Goal: Transaction & Acquisition: Book appointment/travel/reservation

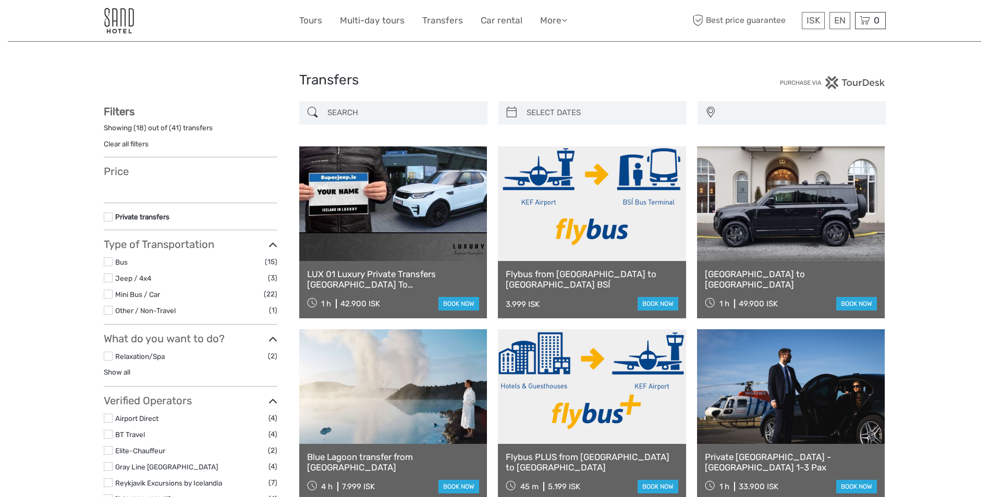
select select
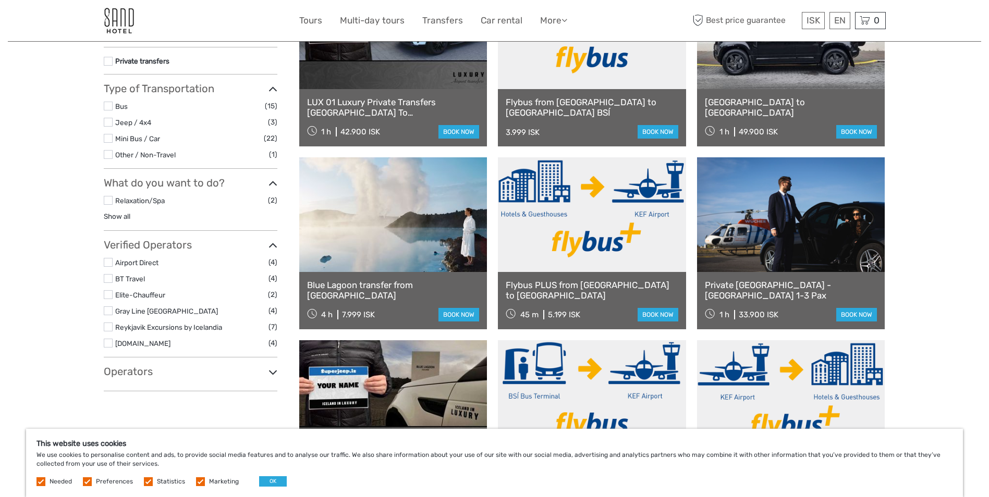
scroll to position [156, 0]
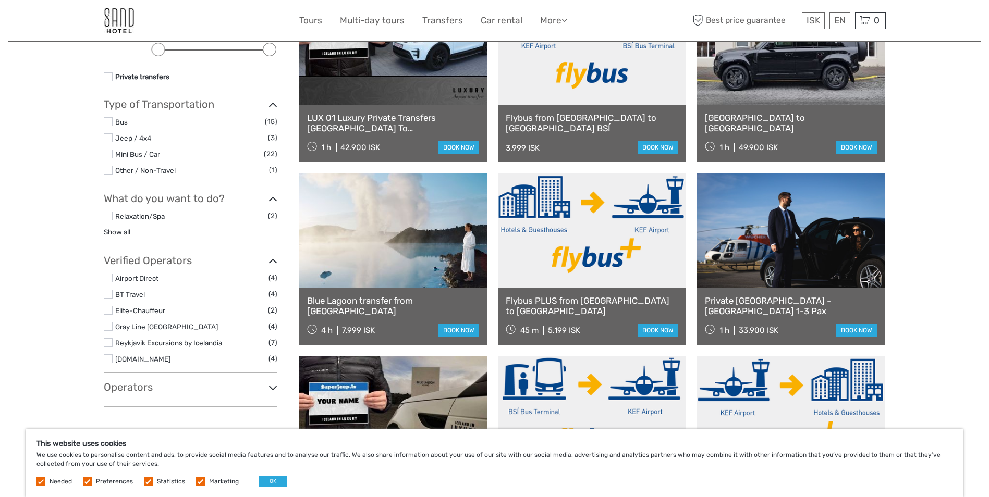
click at [108, 277] on label at bounding box center [108, 278] width 9 height 9
click at [0, 0] on input "checkbox" at bounding box center [0, 0] width 0 height 0
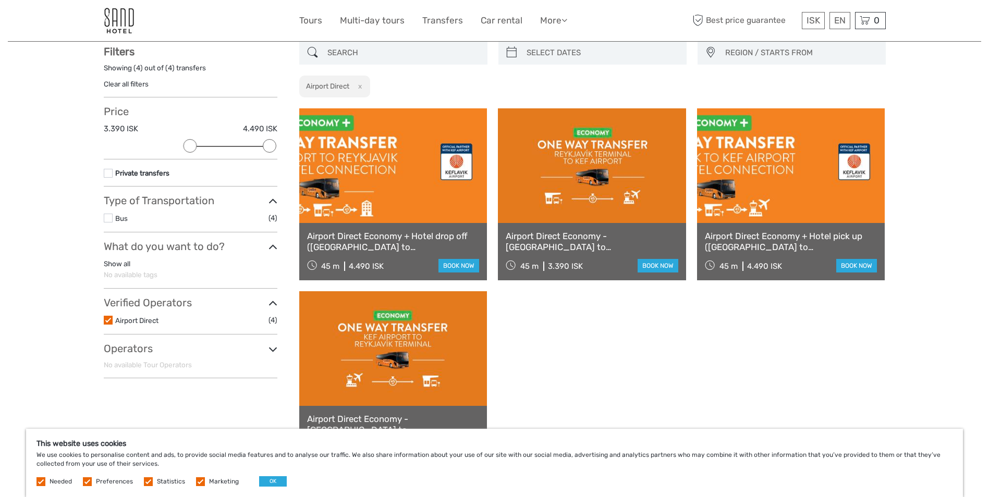
scroll to position [59, 0]
click at [327, 238] on link "Airport Direct Economy + Hotel drop off ([GEOGRAPHIC_DATA] to [GEOGRAPHIC_DATA])" at bounding box center [393, 241] width 173 height 21
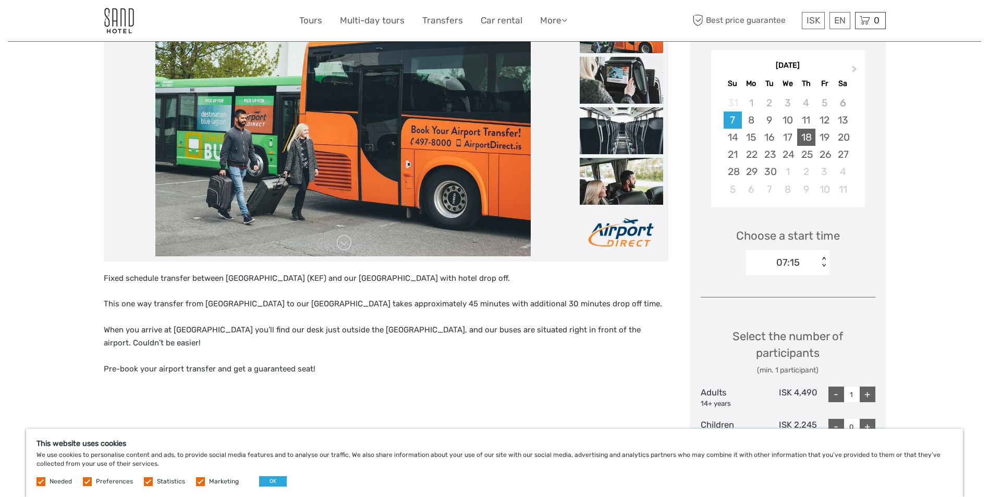
scroll to position [156, 0]
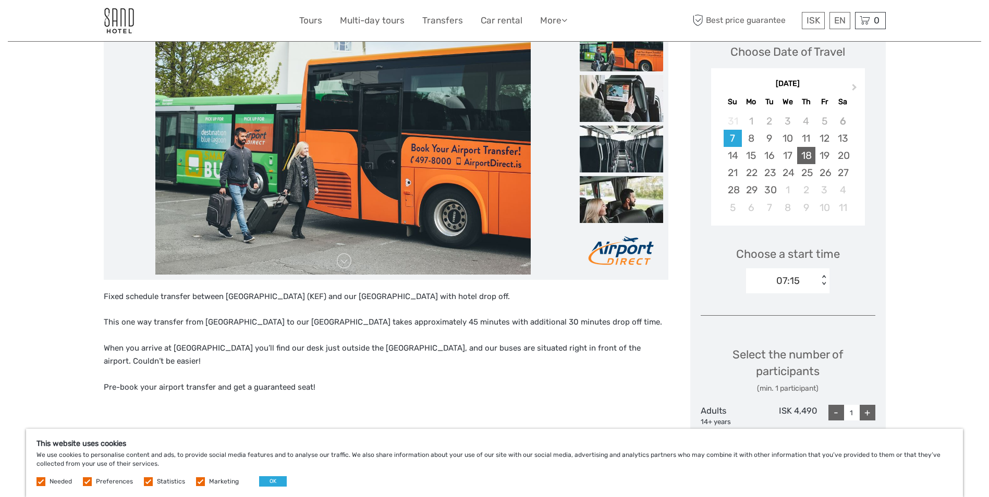
click at [812, 156] on div "18" at bounding box center [806, 155] width 18 height 17
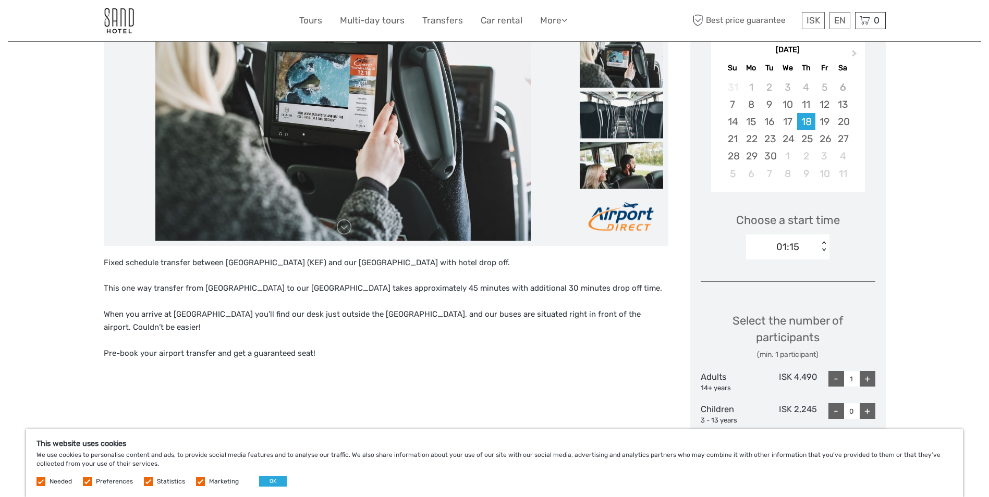
scroll to position [209, 0]
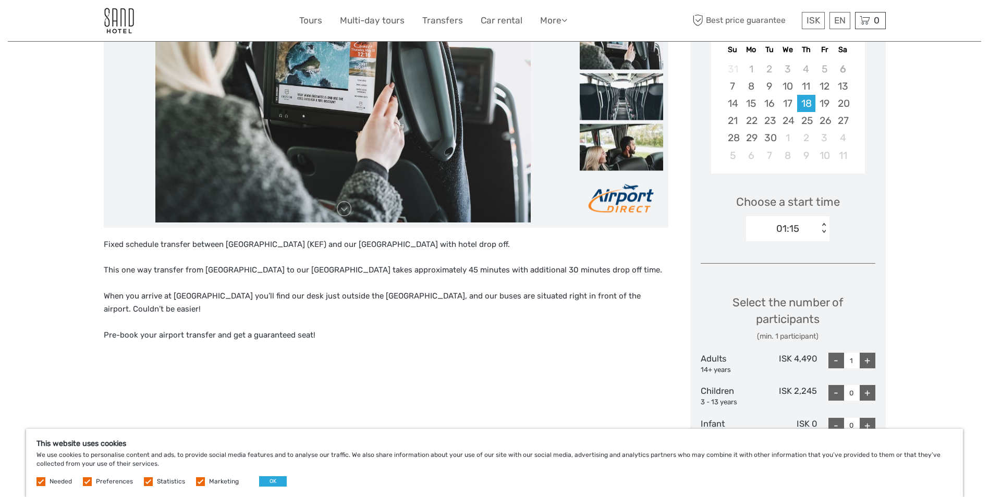
click at [825, 228] on div "< >" at bounding box center [823, 228] width 9 height 11
click at [765, 276] on div "16:15" at bounding box center [787, 277] width 73 height 18
click at [884, 214] on div "Choose Date of Travel Next Month September 2025 Su Mo Tu We Th Fr Sa 31 1 2 3 4…" at bounding box center [787, 408] width 195 height 883
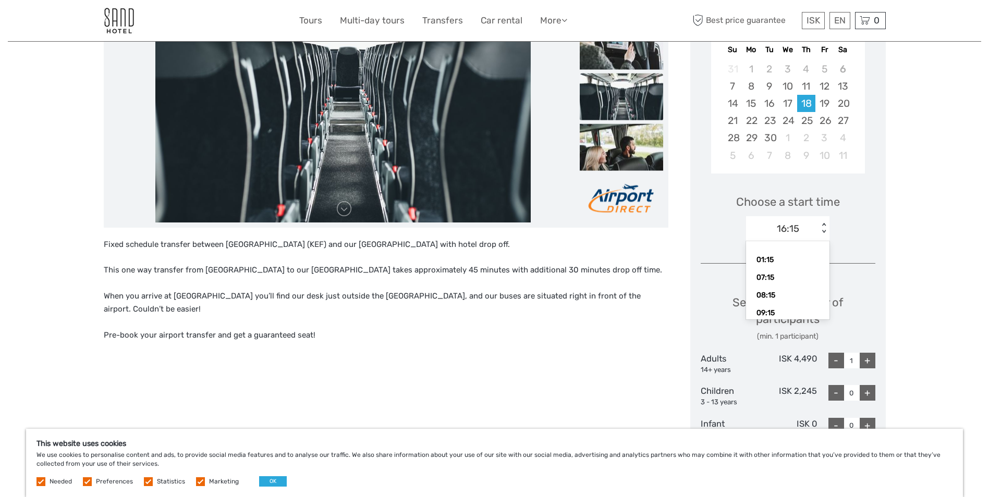
click at [827, 224] on div "< >" at bounding box center [823, 228] width 9 height 11
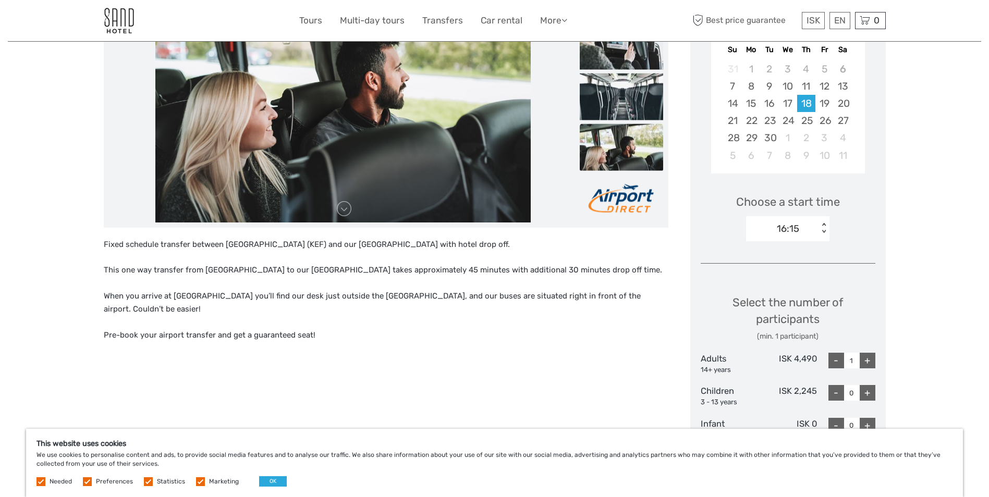
click at [863, 261] on div "Choose Date of Travel Next Month September 2025 Su Mo Tu We Th Fr Sa 31 1 2 3 4…" at bounding box center [787, 408] width 195 height 883
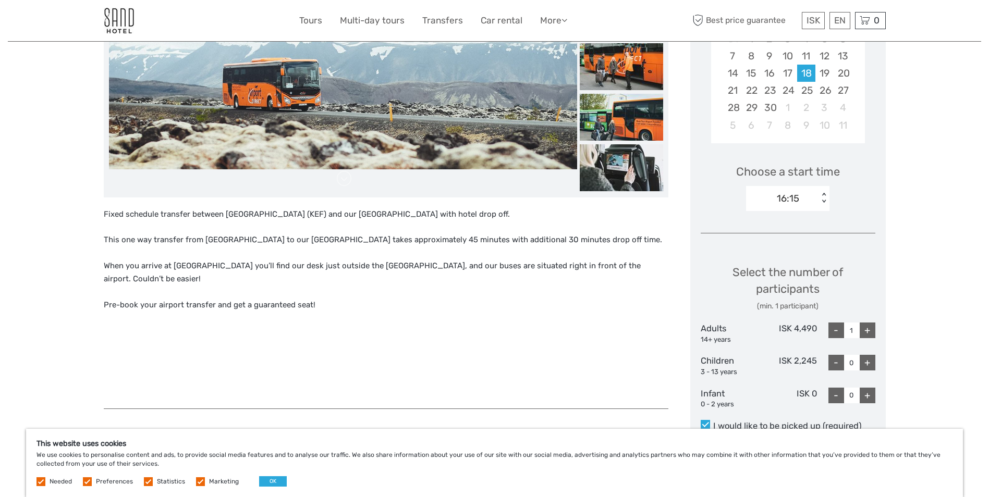
scroll to position [0, 0]
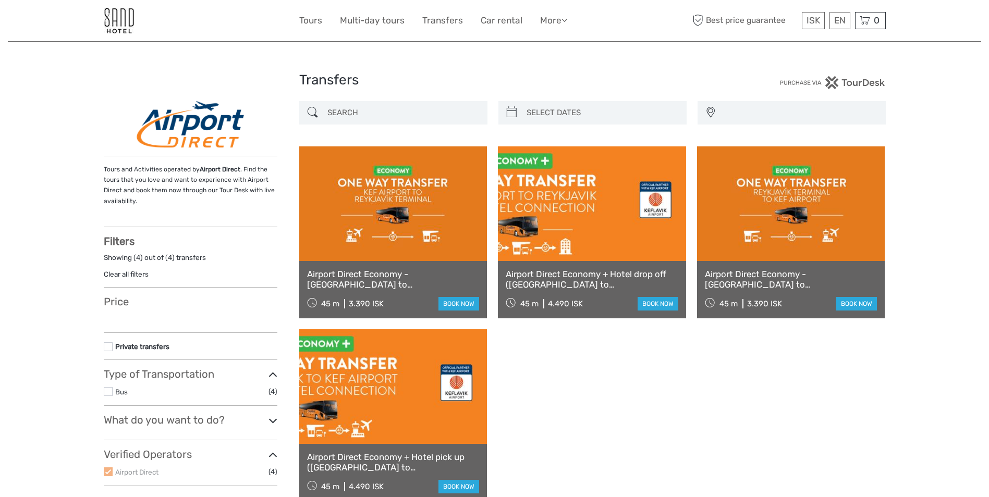
select select
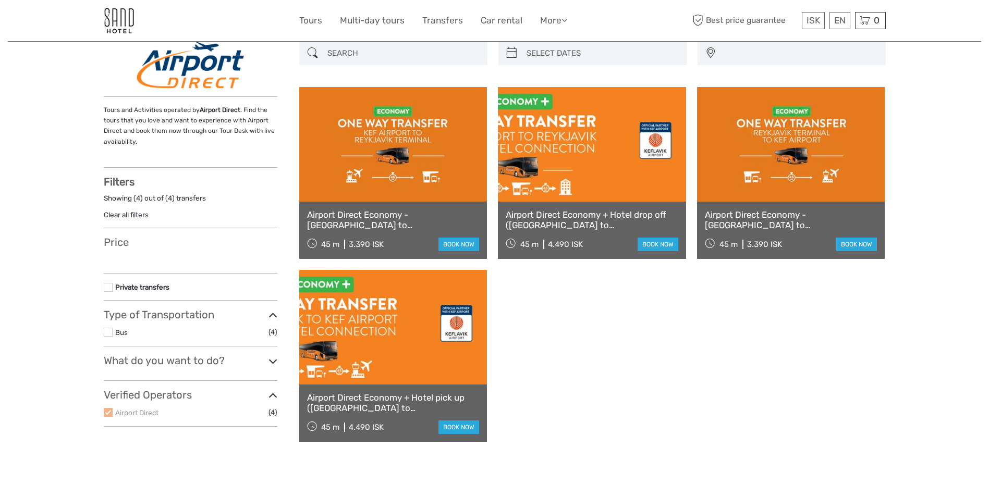
select select
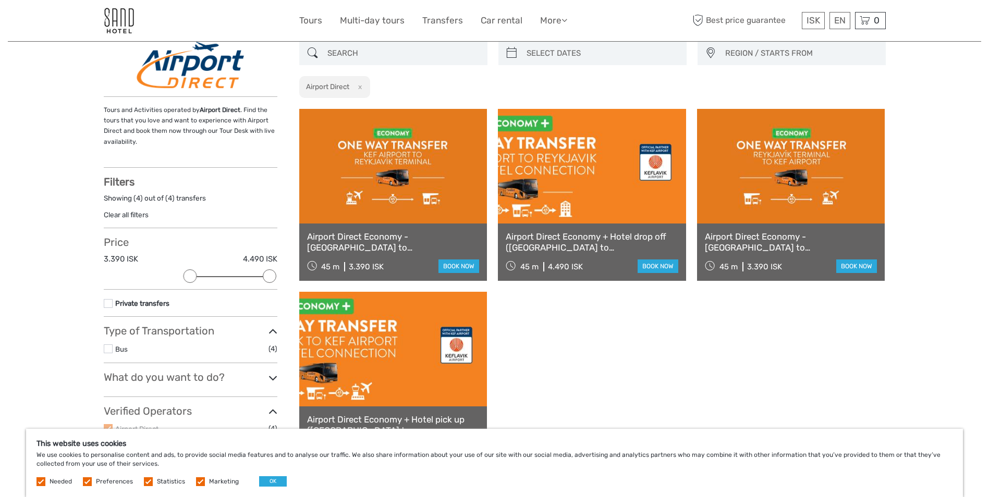
scroll to position [0, 0]
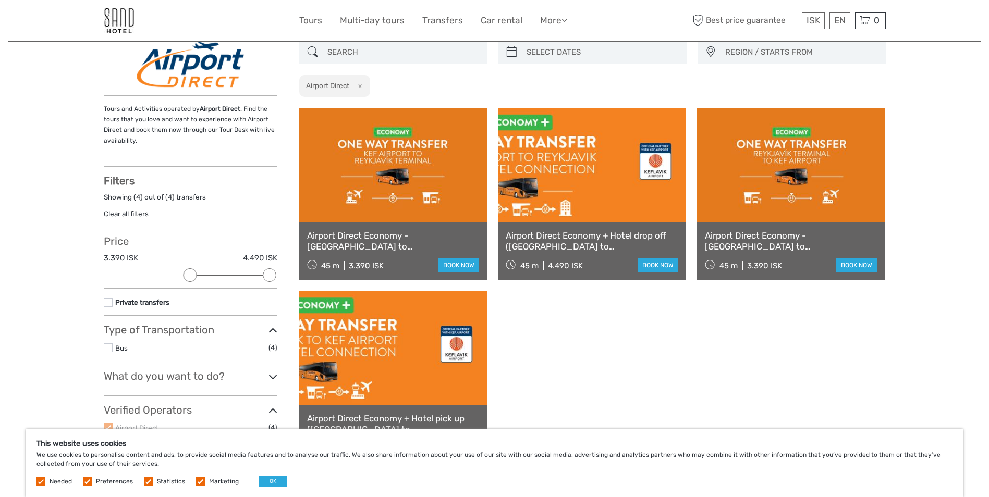
click at [360, 82] on button "x" at bounding box center [358, 85] width 14 height 11
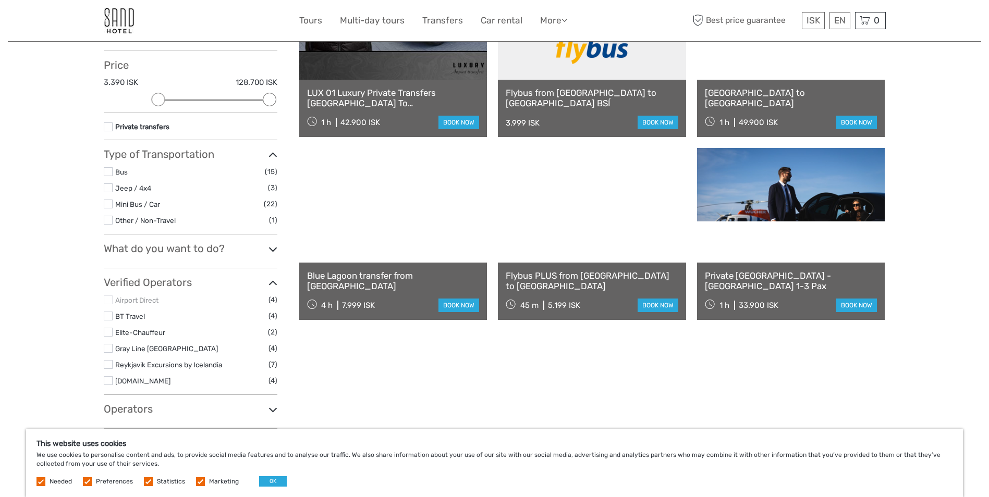
scroll to position [216, 0]
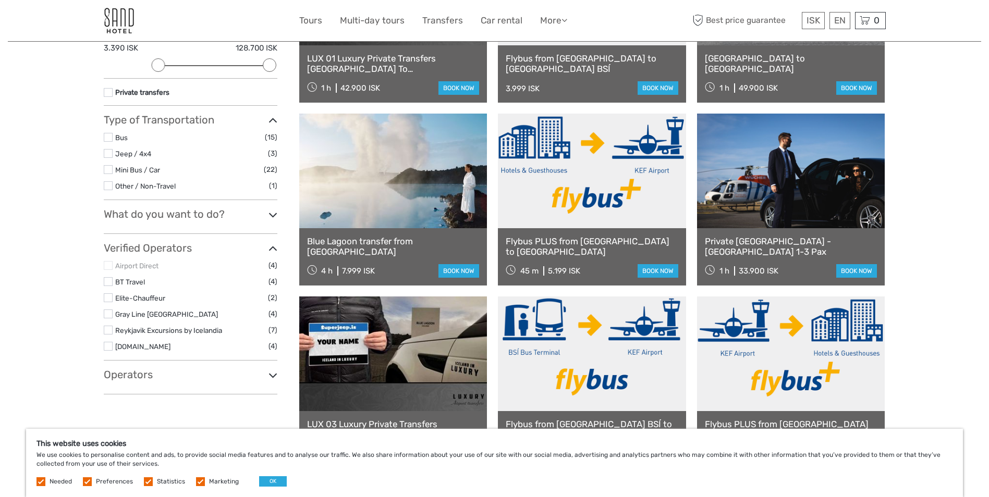
click at [193, 210] on h3 "What do you want to do?" at bounding box center [191, 214] width 174 height 13
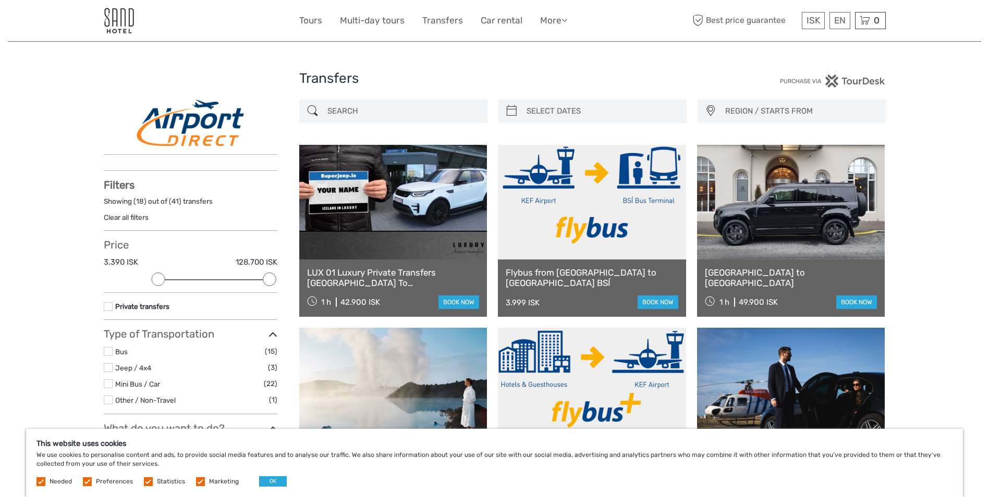
scroll to position [0, 0]
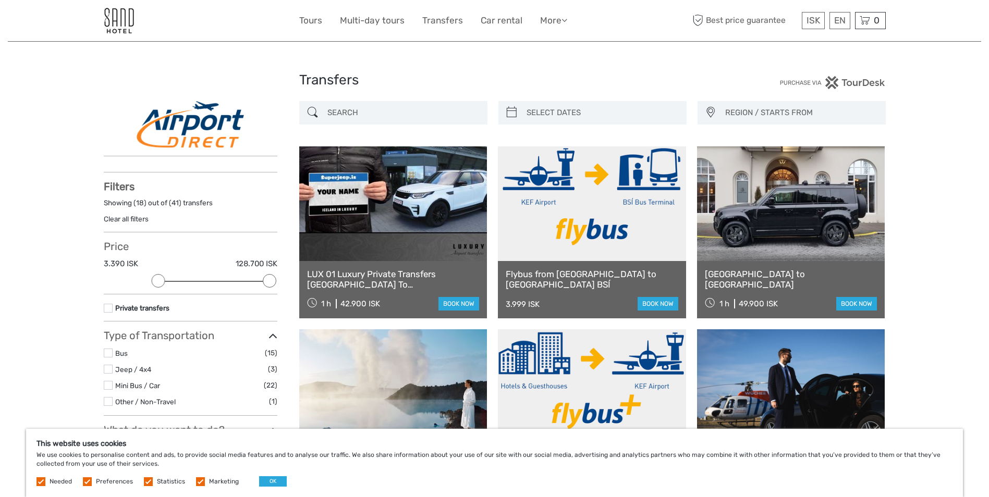
click at [813, 107] on span "REGION / STARTS FROM" at bounding box center [800, 112] width 160 height 17
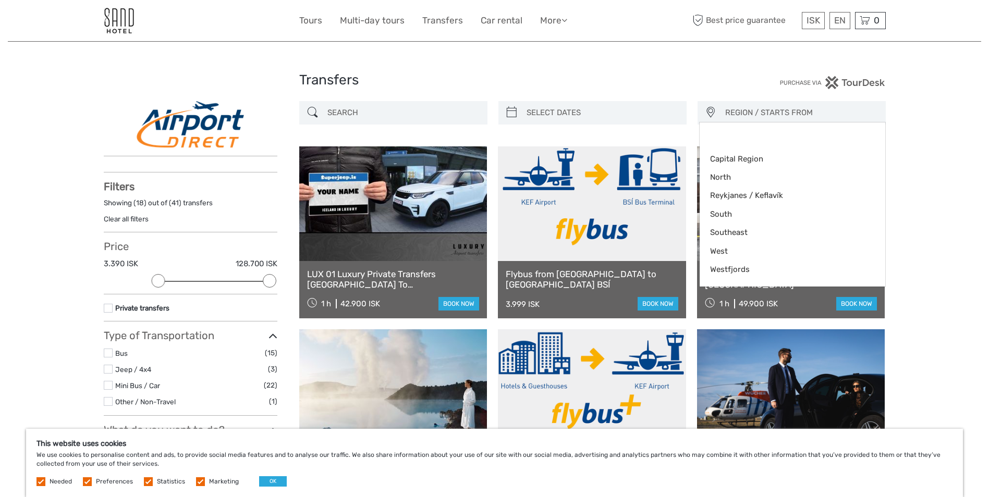
type input "06/09/2025"
click at [552, 108] on input "search" at bounding box center [601, 113] width 159 height 18
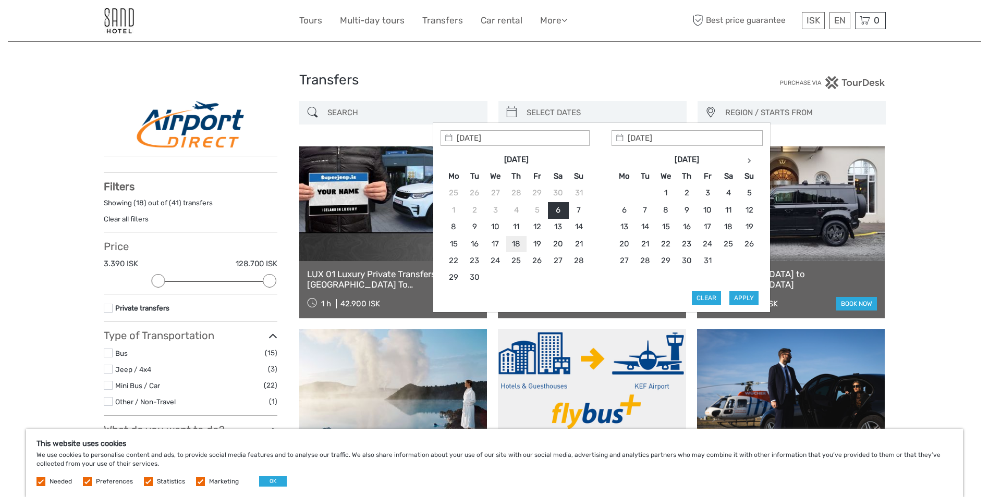
type input "18/09/2025"
type input "19/09/2025"
type input "18/09/2025"
click at [751, 298] on button "Apply" at bounding box center [743, 298] width 29 height 14
type input "18/09/2025 - 19/09/2025"
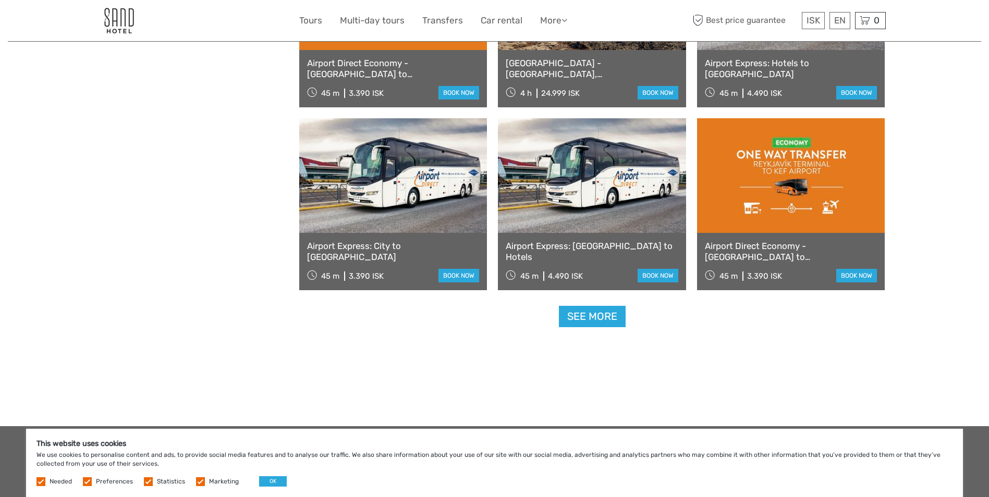
scroll to position [1110, 0]
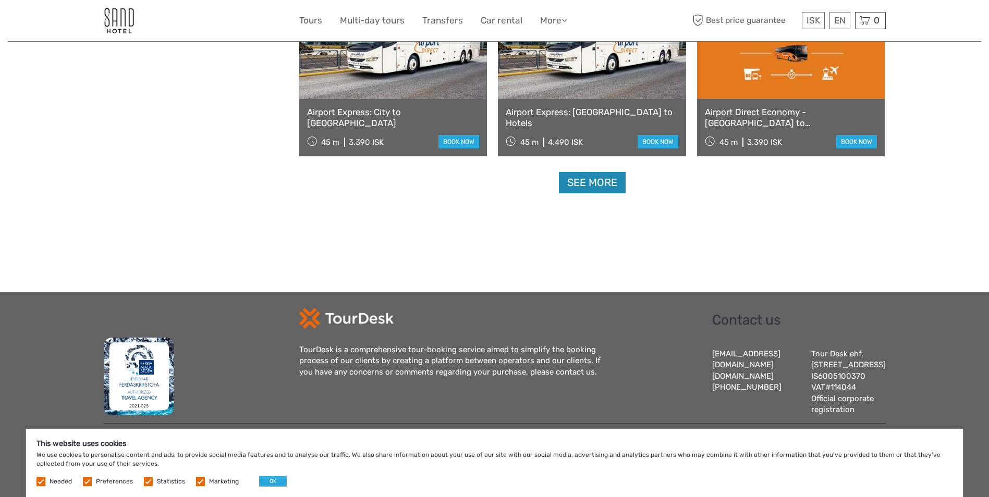
click at [592, 172] on link "See more" at bounding box center [592, 182] width 67 height 21
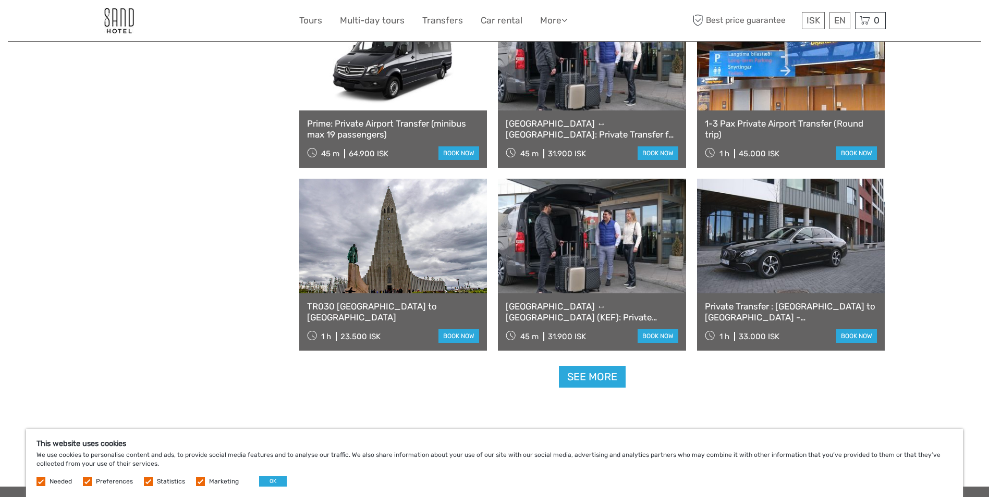
scroll to position [2208, 0]
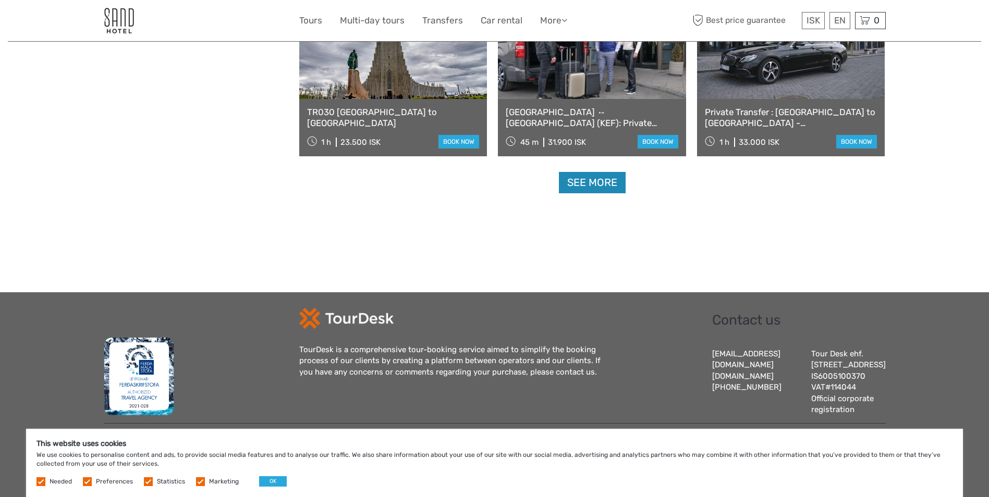
click at [598, 173] on link "See more" at bounding box center [592, 182] width 67 height 21
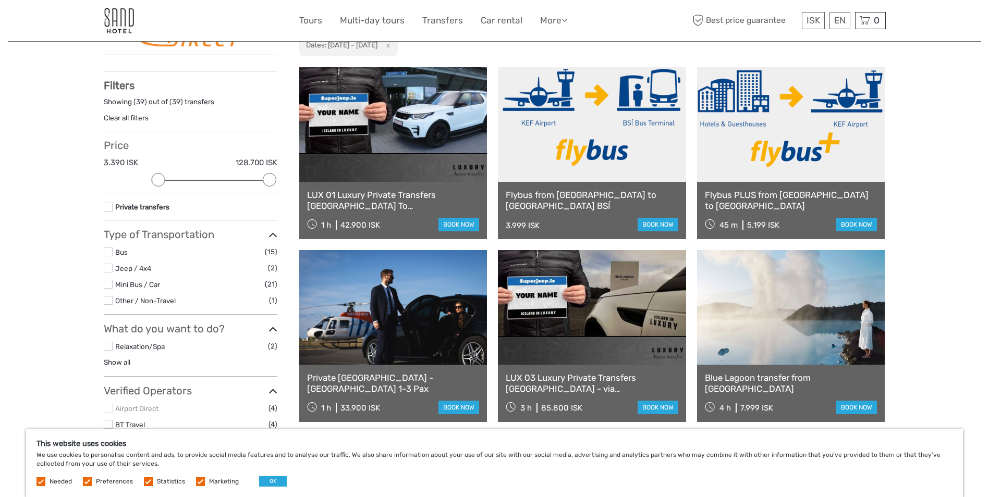
scroll to position [0, 0]
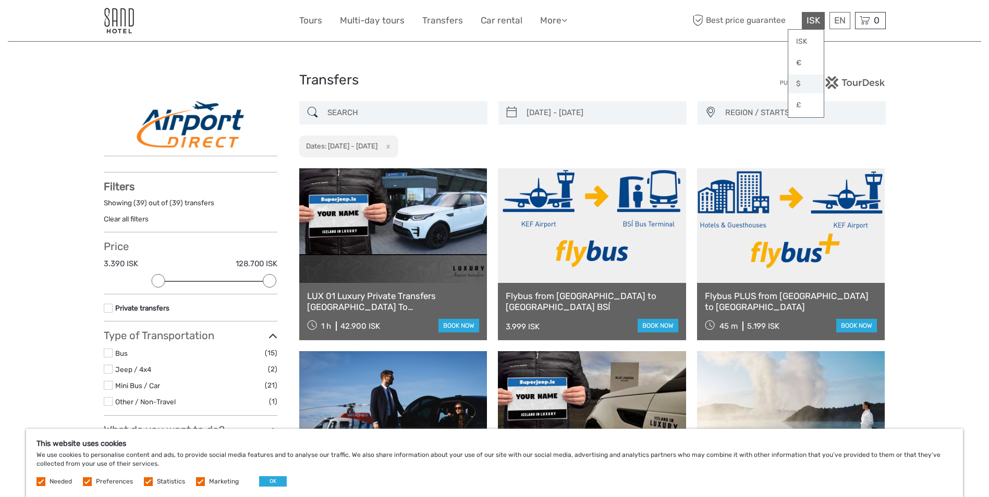
click at [801, 84] on link "$" at bounding box center [805, 84] width 35 height 19
click at [831, 41] on link "English" at bounding box center [827, 41] width 44 height 19
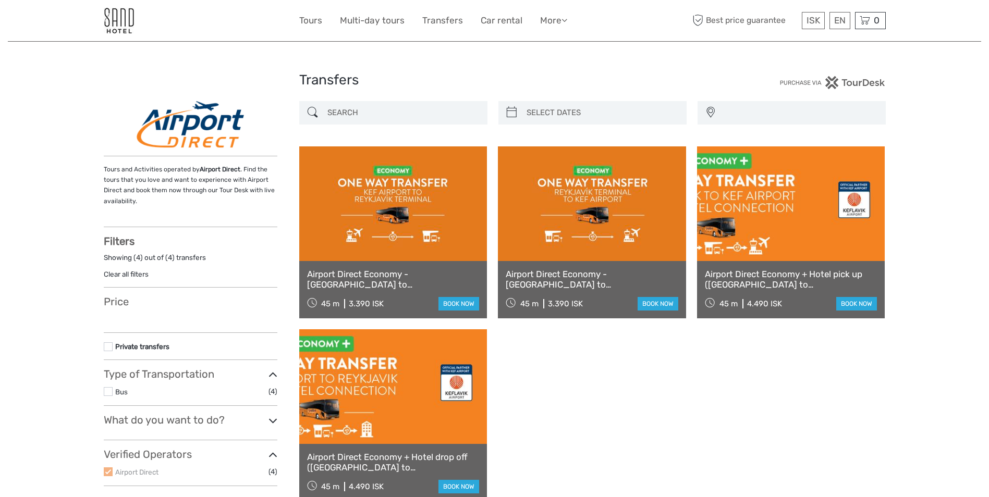
select select
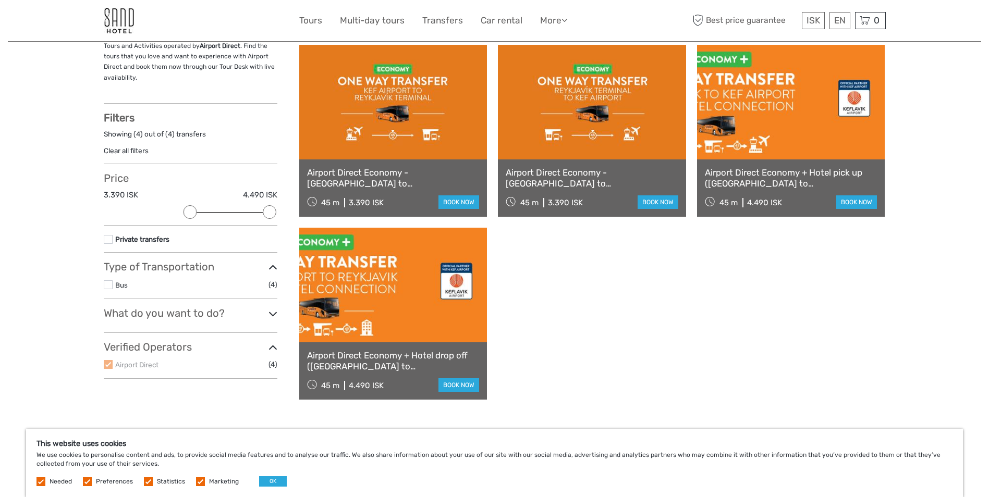
scroll to position [52, 0]
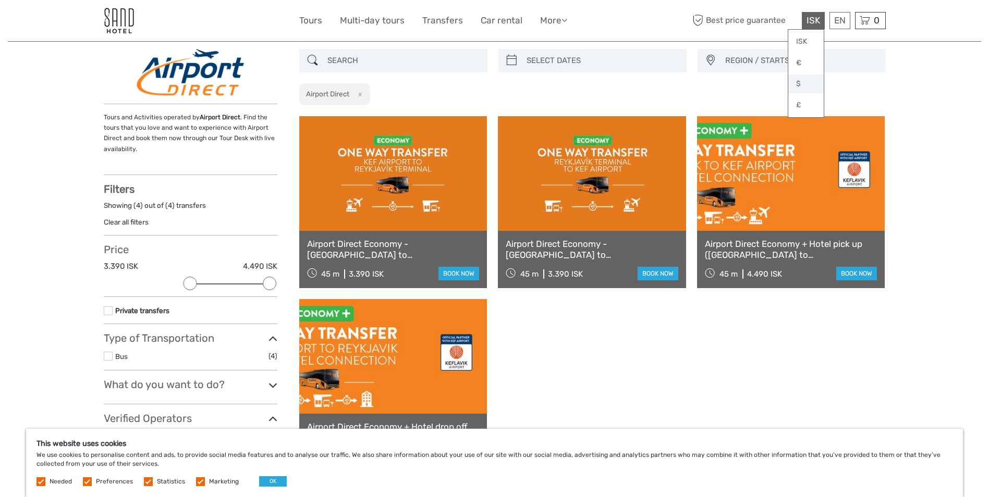
click at [796, 85] on link "$" at bounding box center [805, 84] width 35 height 19
click at [839, 41] on link "English" at bounding box center [827, 41] width 44 height 19
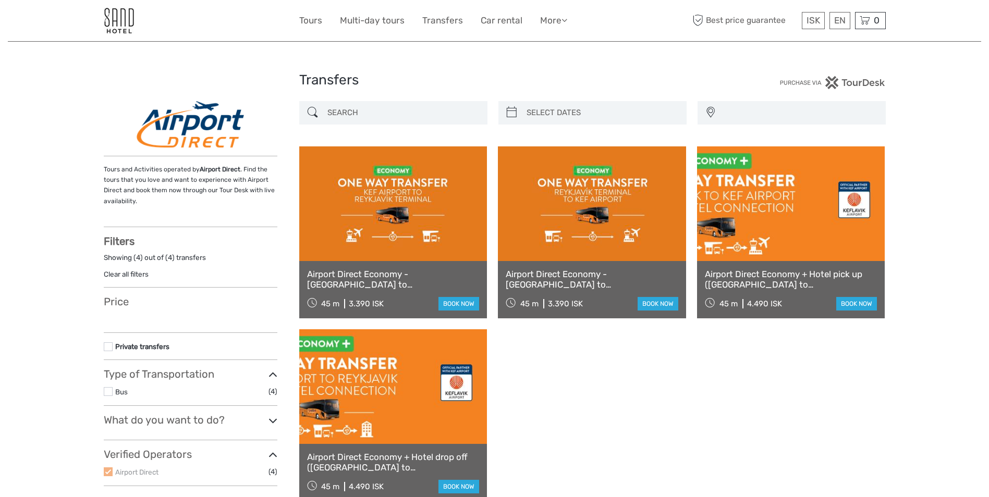
select select
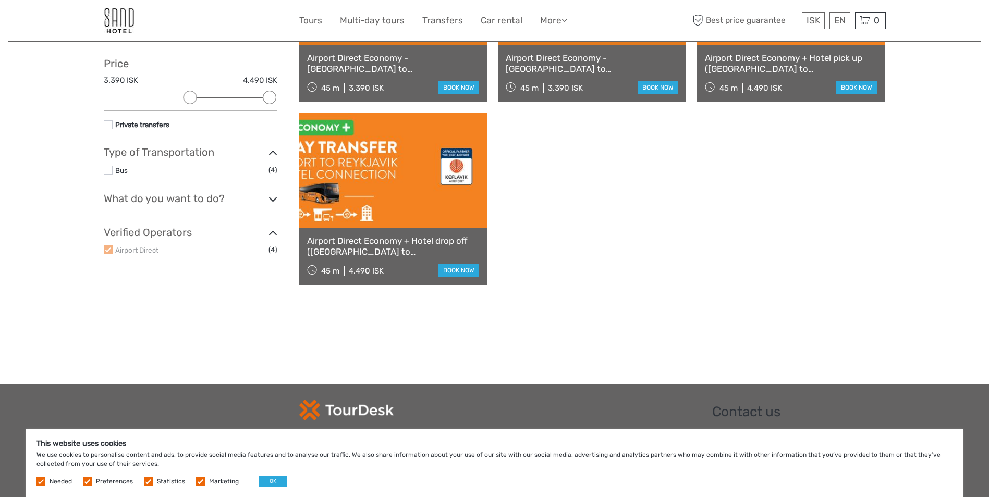
scroll to position [261, 0]
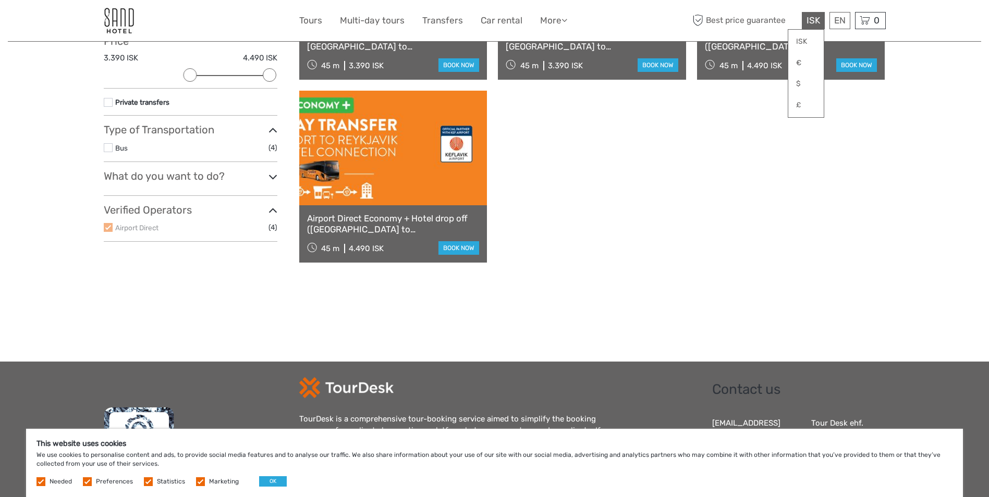
click at [808, 24] on span "ISK" at bounding box center [813, 20] width 14 height 10
click at [795, 84] on link "$" at bounding box center [805, 84] width 35 height 19
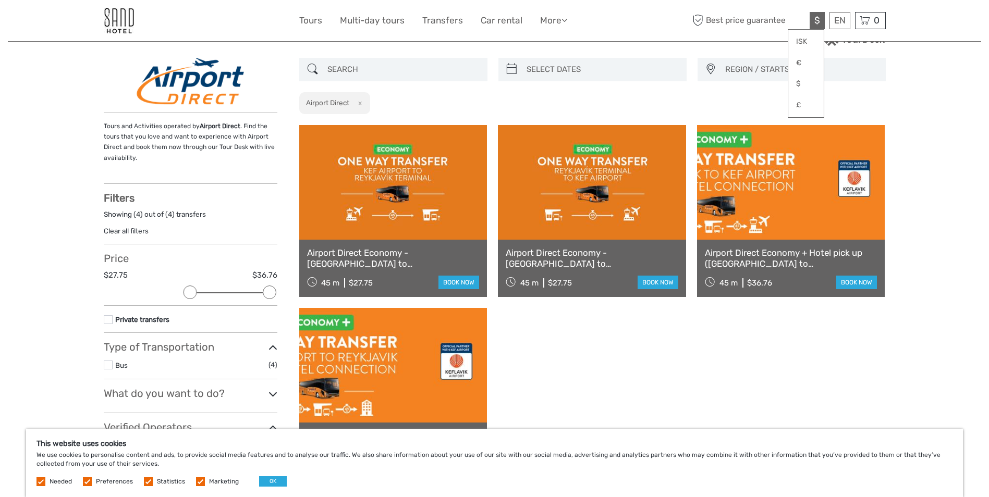
scroll to position [0, 0]
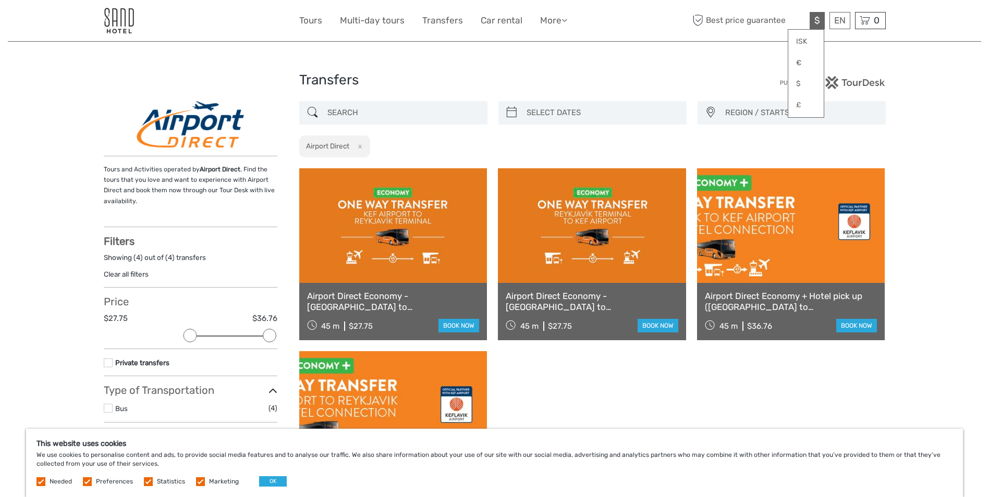
click at [710, 83] on div at bounding box center [787, 82] width 195 height 13
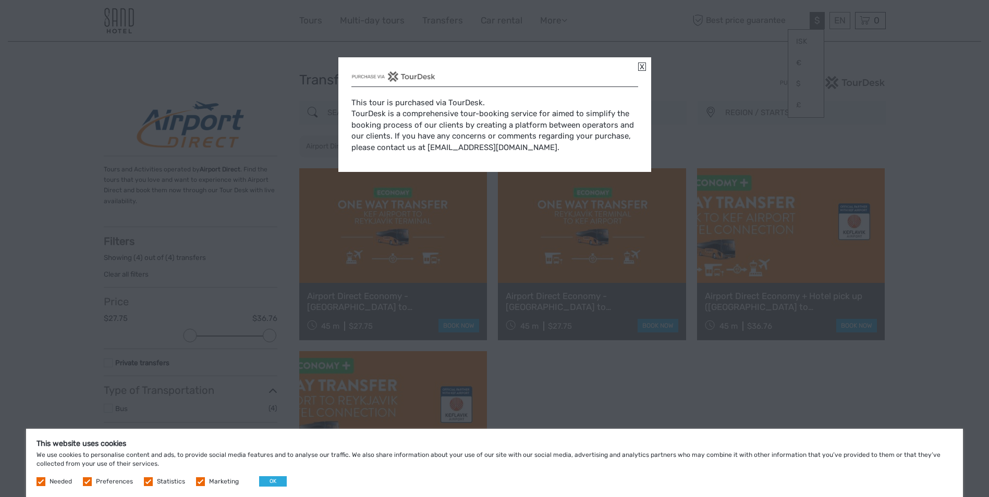
click at [642, 64] on link at bounding box center [642, 67] width 8 height 8
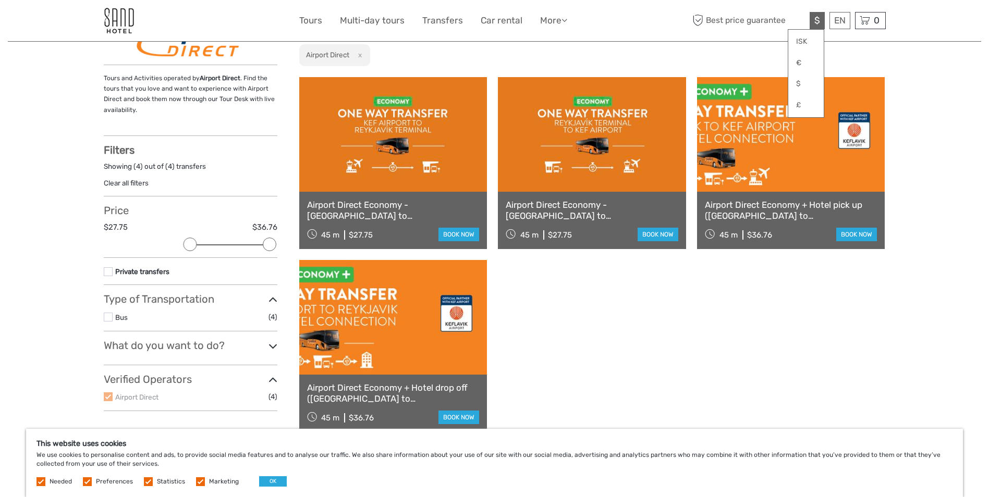
scroll to position [104, 0]
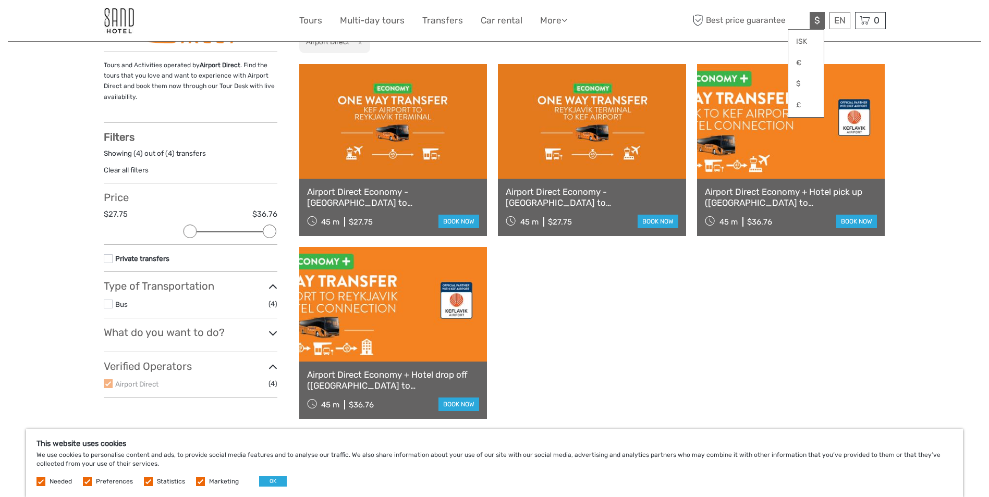
click at [572, 190] on link "Airport Direct Economy - [GEOGRAPHIC_DATA] to [GEOGRAPHIC_DATA]" at bounding box center [592, 197] width 173 height 21
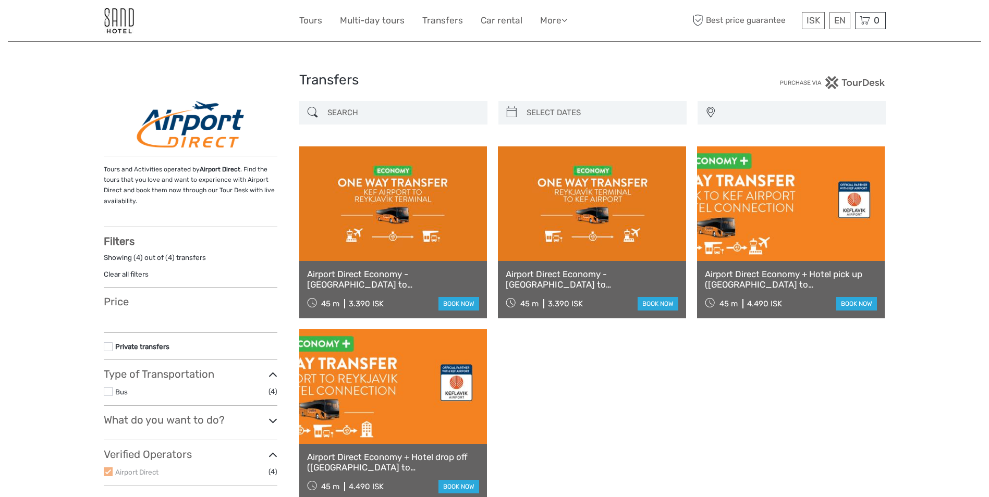
select select
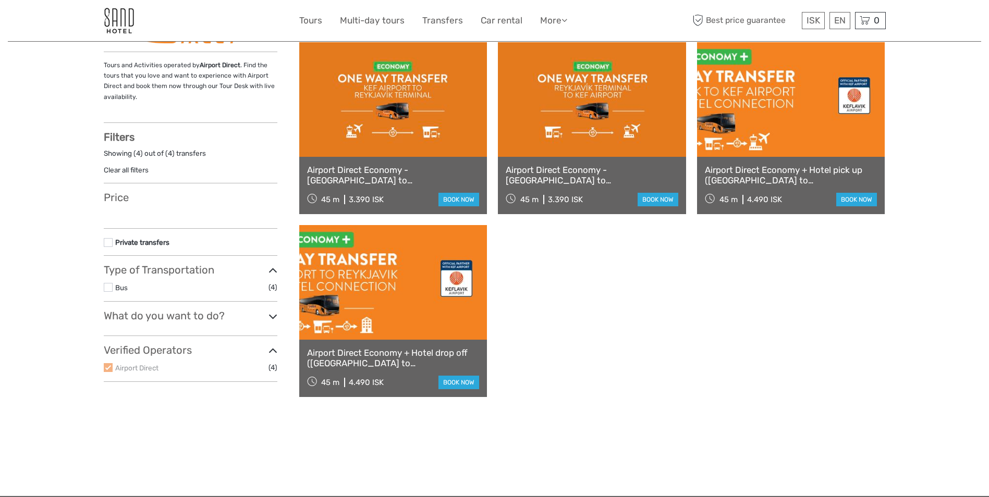
select select
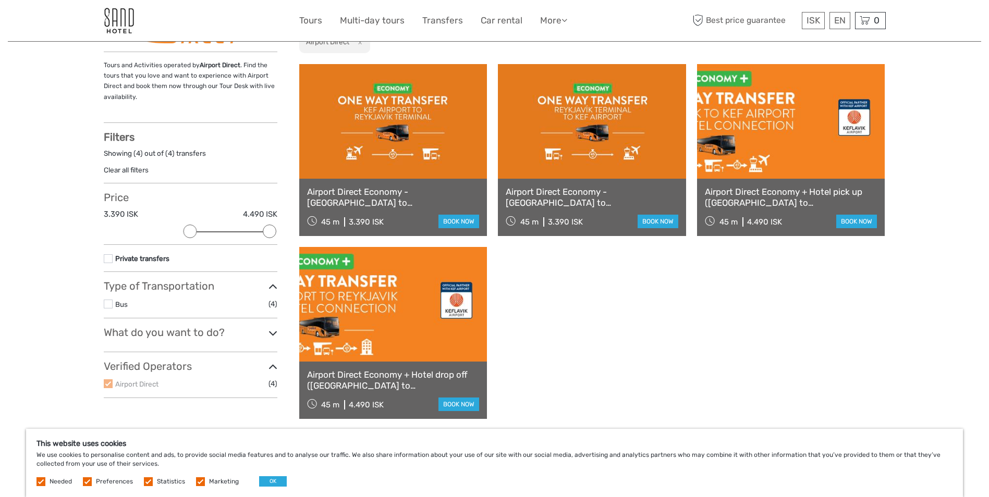
scroll to position [0, 0]
click at [787, 193] on link "Airport Direct Economy + Hotel pick up ([GEOGRAPHIC_DATA] to [GEOGRAPHIC_DATA])" at bounding box center [791, 197] width 173 height 21
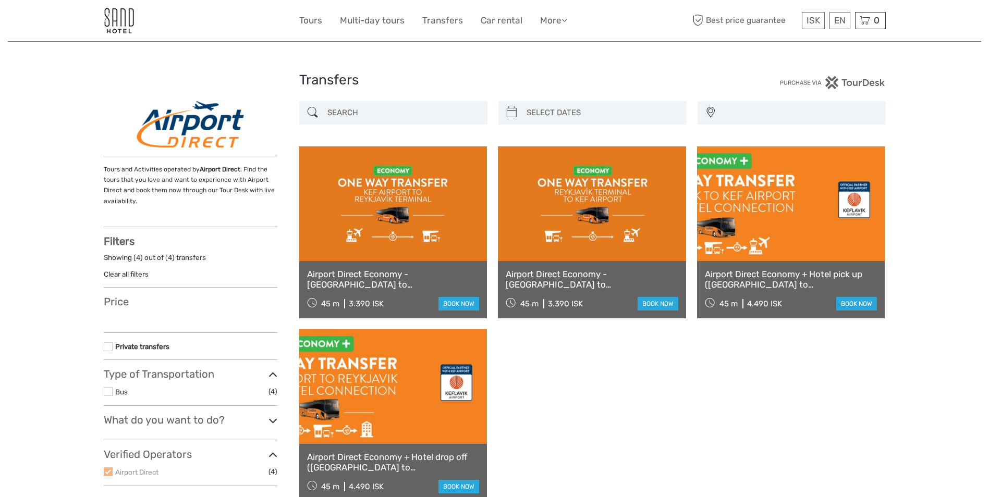
select select
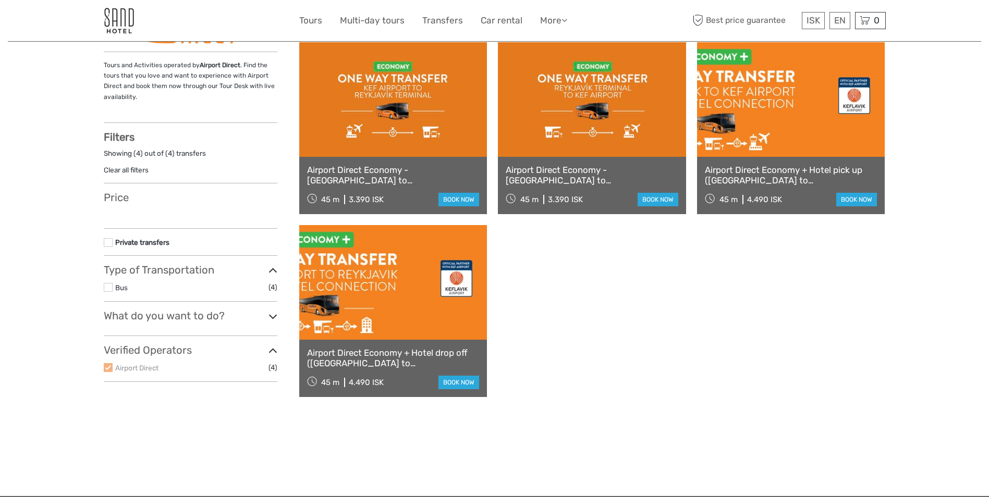
select select
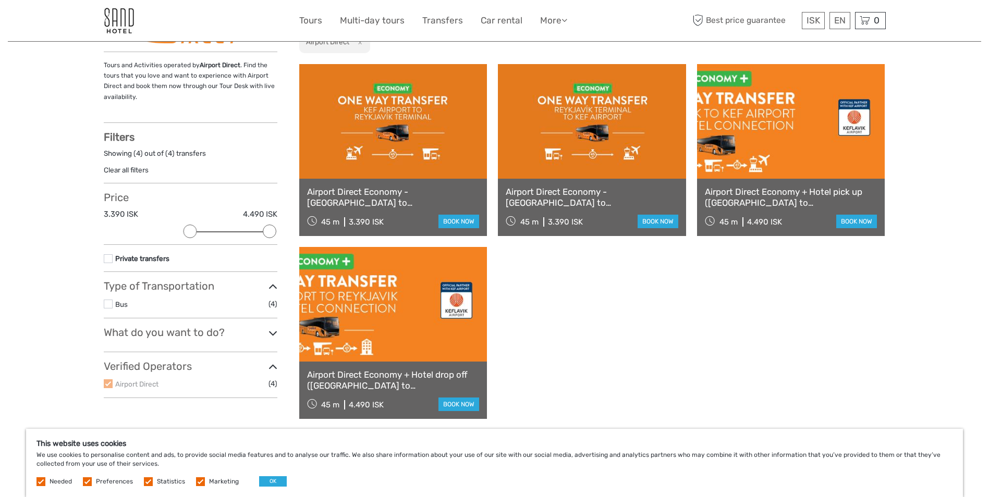
scroll to position [0, 0]
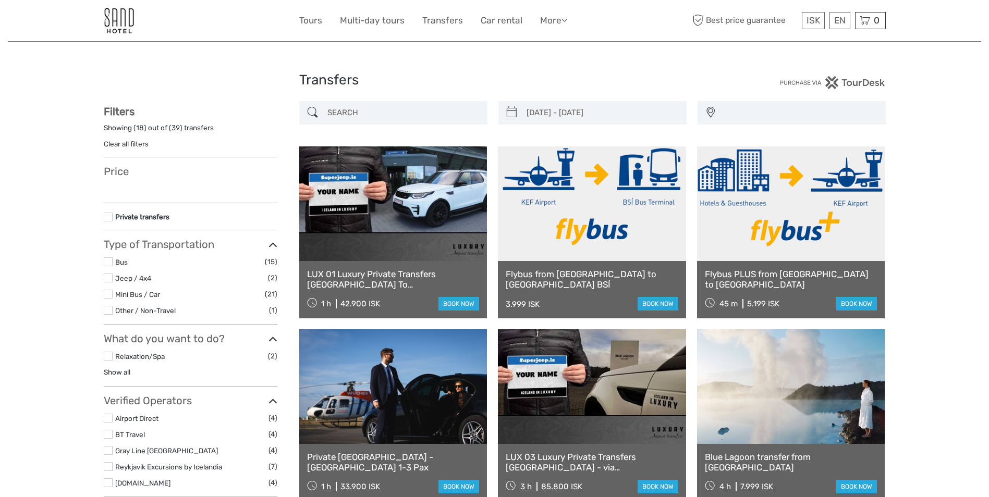
select select
type input "[DATE] - [DATE]"
select select
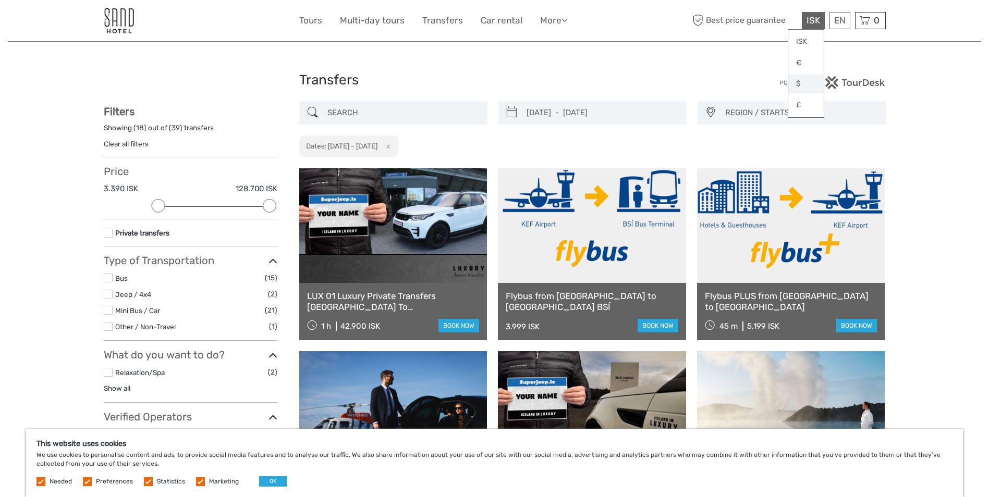
click at [797, 81] on link "$" at bounding box center [805, 84] width 35 height 19
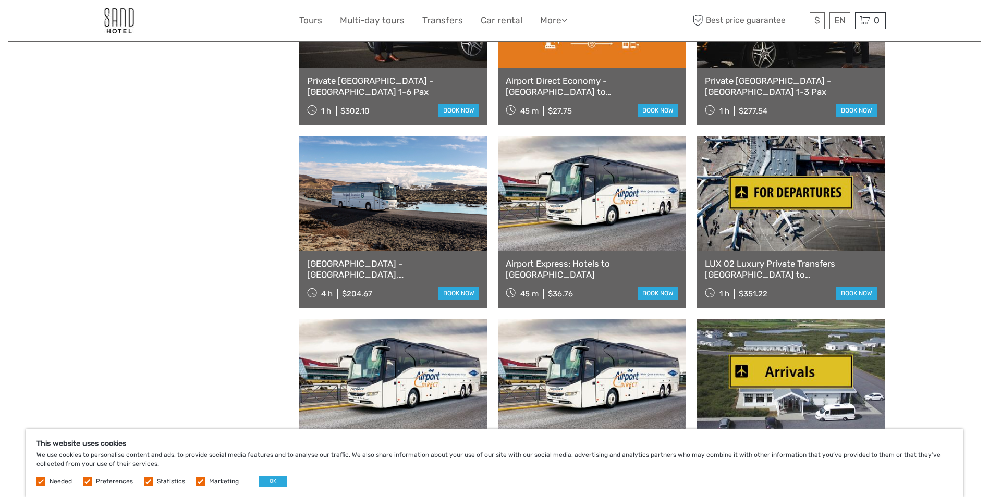
scroll to position [834, 0]
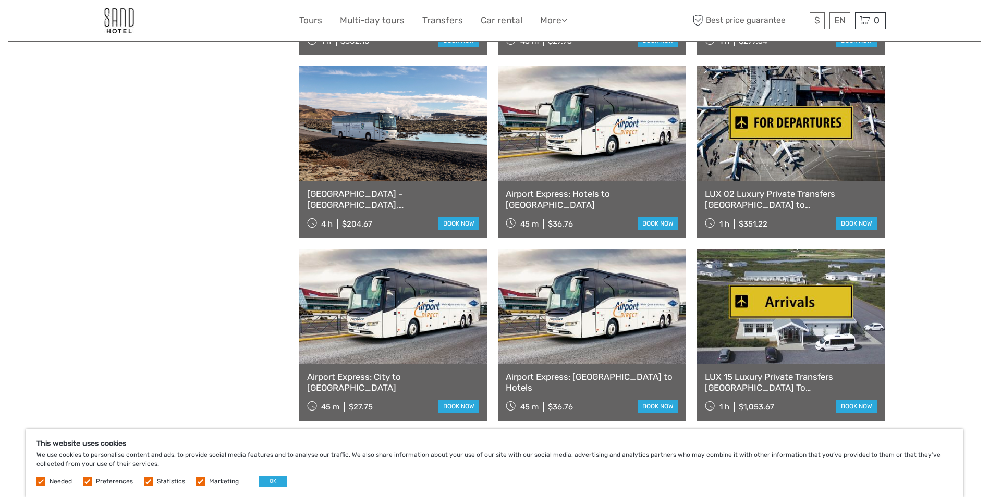
click at [568, 194] on link "Airport Express: Hotels to [GEOGRAPHIC_DATA]" at bounding box center [592, 199] width 173 height 21
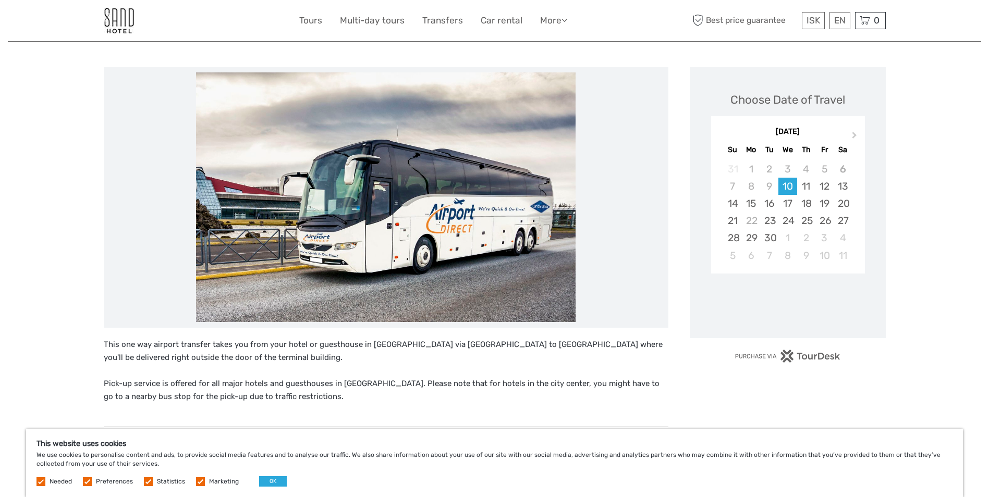
scroll to position [209, 0]
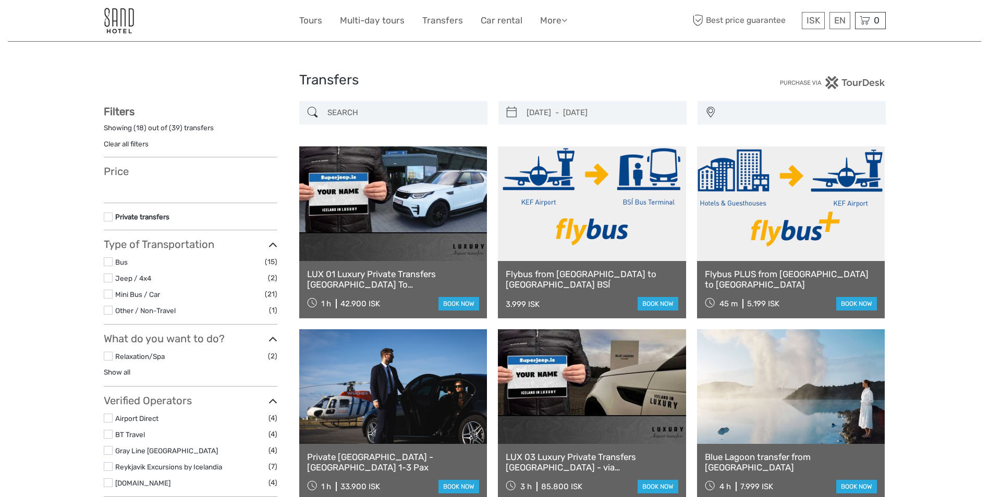
select select
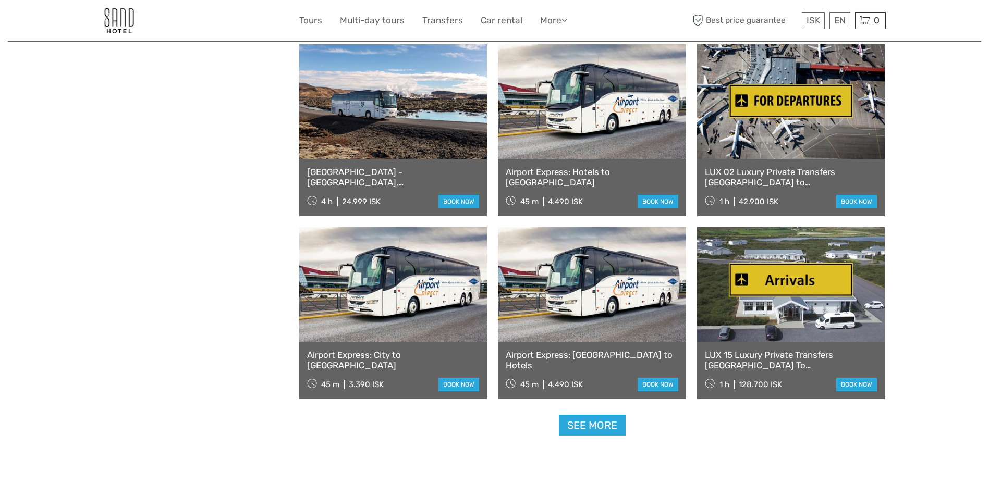
select select
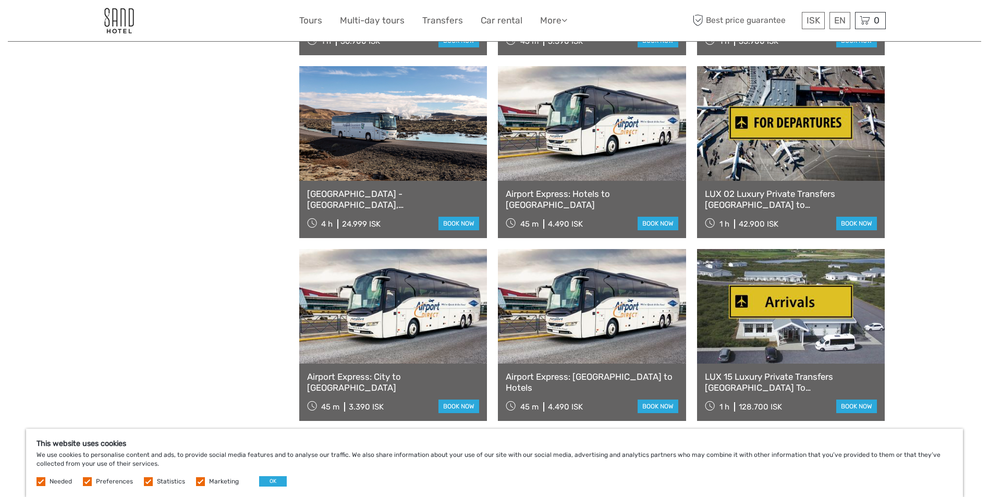
scroll to position [0, 0]
click at [806, 86] on link "$" at bounding box center [805, 84] width 35 height 19
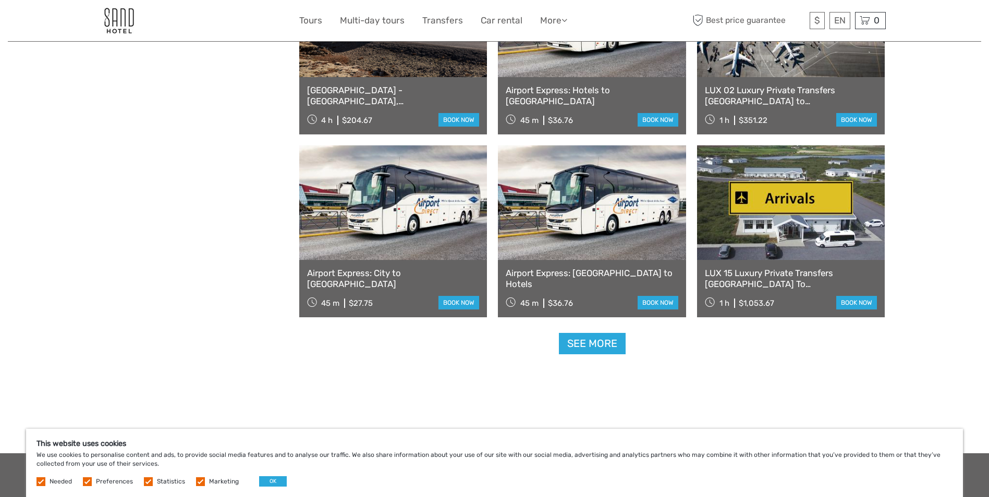
scroll to position [938, 0]
click at [604, 340] on link "See more" at bounding box center [592, 343] width 67 height 21
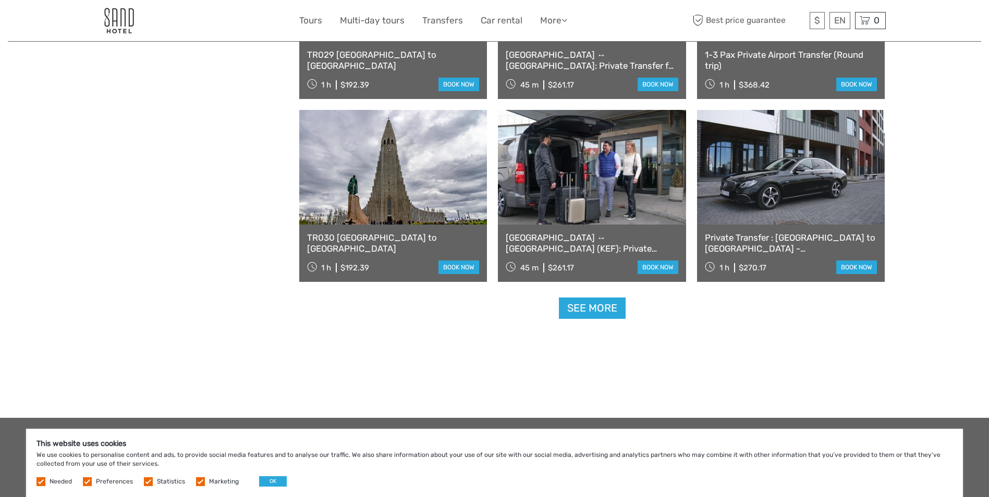
scroll to position [2085, 0]
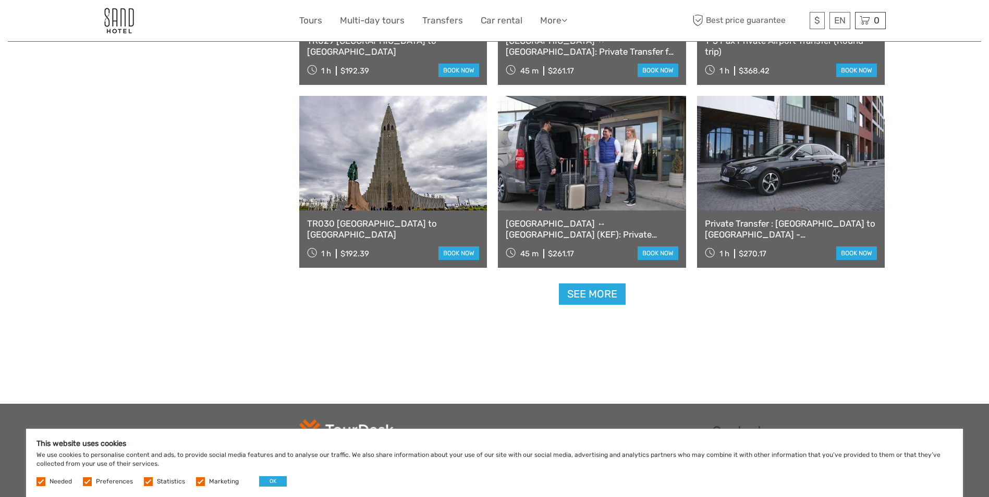
click at [582, 298] on link "See more" at bounding box center [592, 294] width 67 height 21
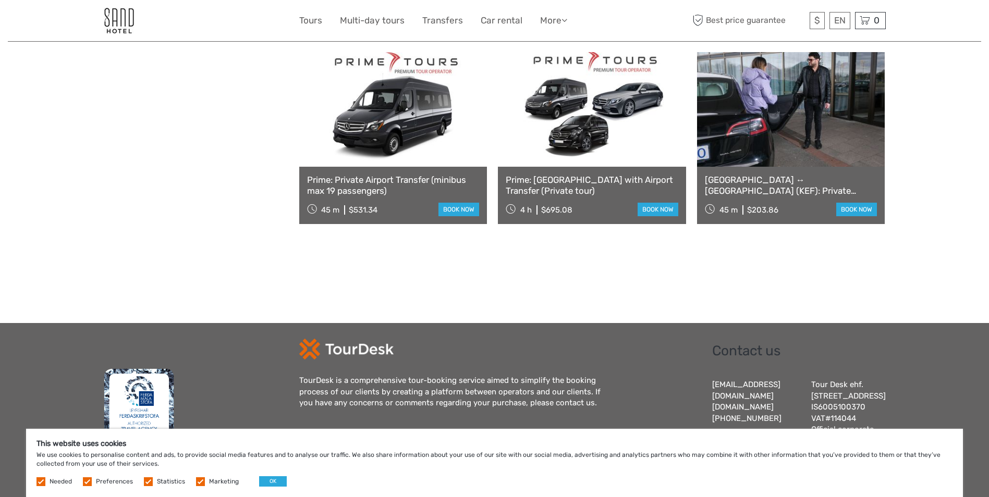
scroll to position [2294, 0]
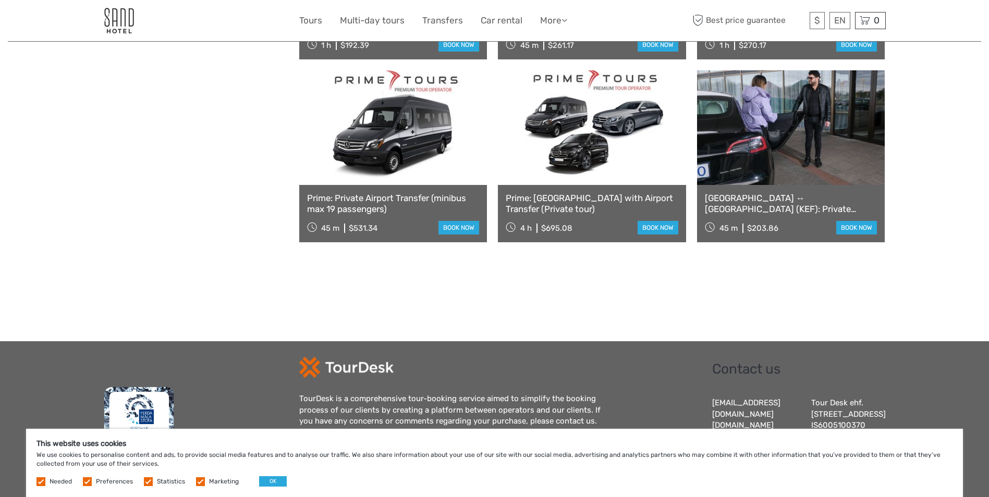
click at [729, 198] on link "[GEOGRAPHIC_DATA] ↔ [GEOGRAPHIC_DATA] (KEF): Private Transfer for up to 4 Passe…" at bounding box center [791, 203] width 173 height 21
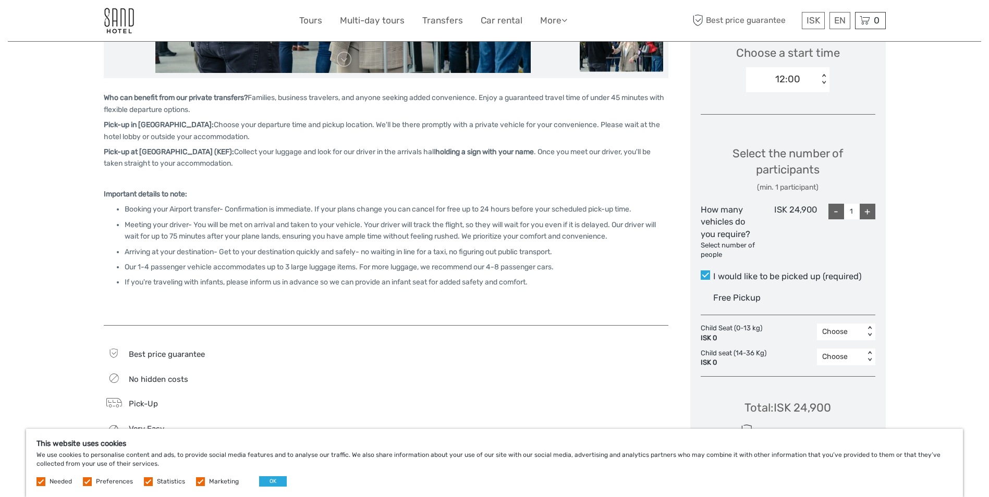
scroll to position [469, 0]
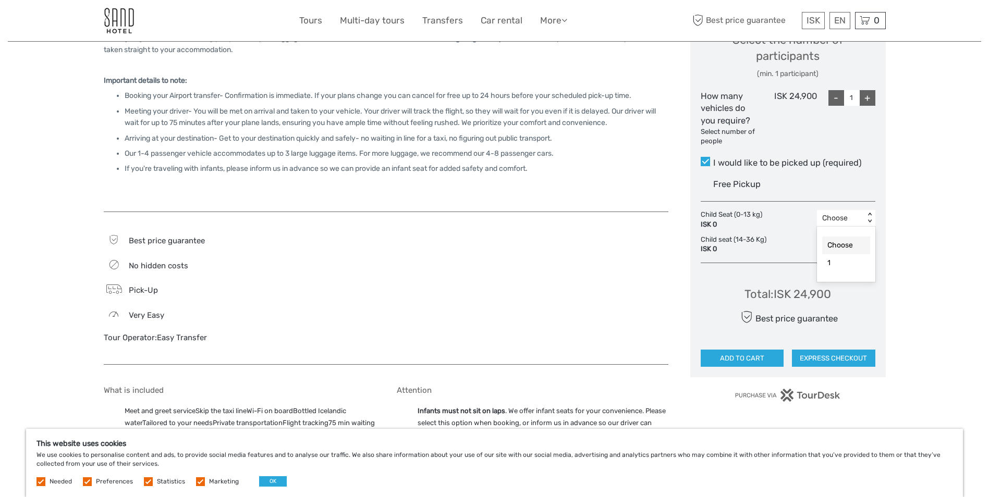
click at [841, 222] on div "Choose" at bounding box center [840, 218] width 37 height 10
click at [532, 233] on div at bounding box center [533, 293] width 272 height 121
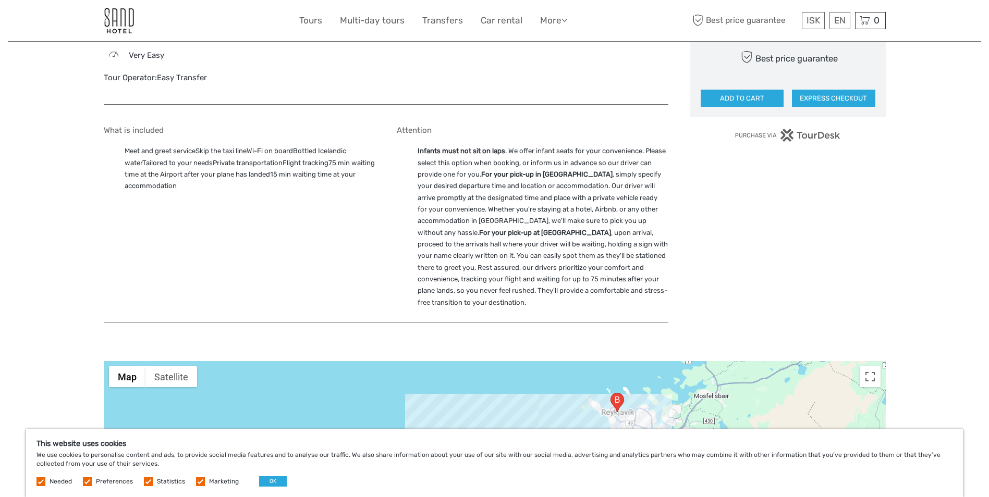
scroll to position [730, 0]
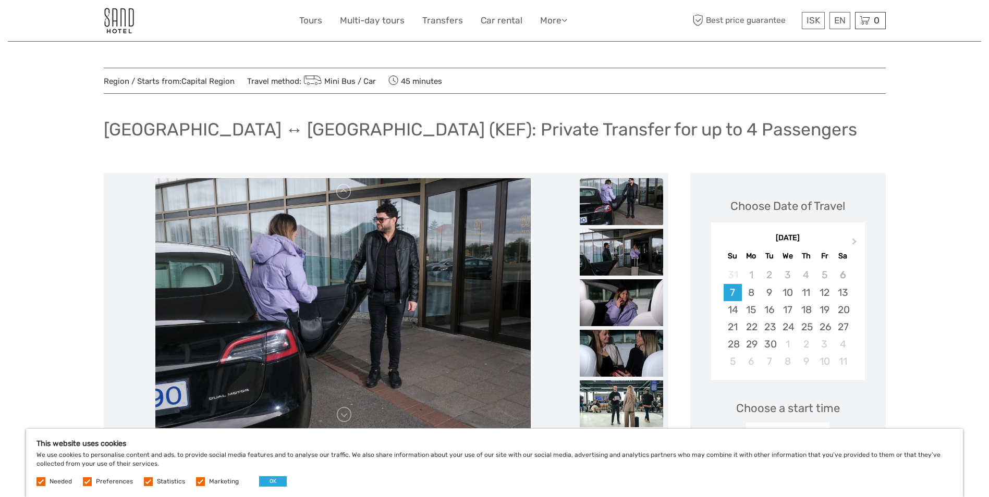
click at [636, 212] on img at bounding box center [621, 201] width 83 height 47
click at [623, 247] on img at bounding box center [621, 252] width 83 height 47
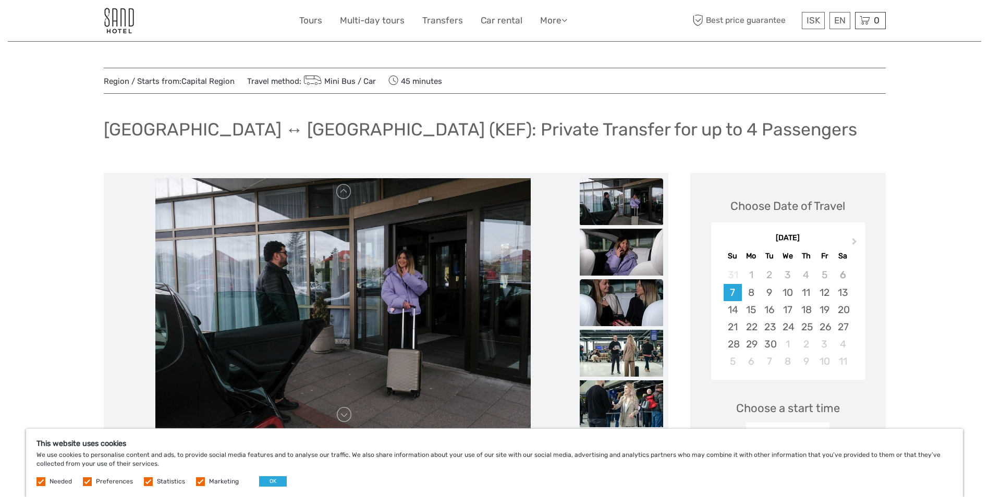
click at [642, 305] on img at bounding box center [621, 302] width 83 height 47
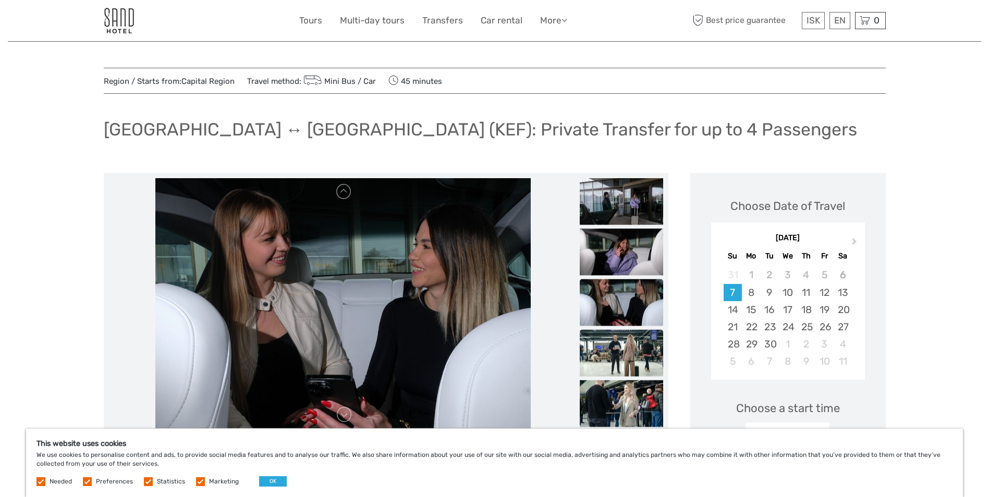
click at [636, 346] on img at bounding box center [621, 353] width 83 height 47
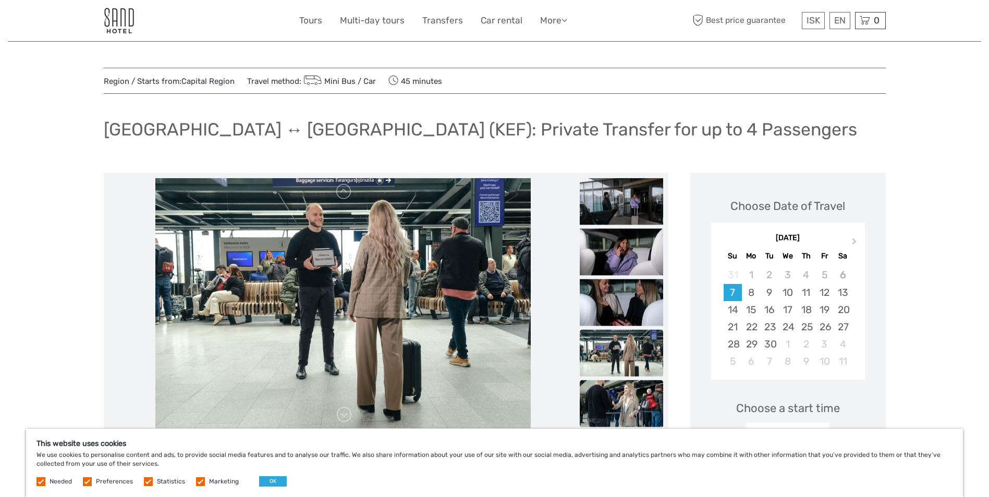
click at [631, 383] on img at bounding box center [621, 404] width 83 height 47
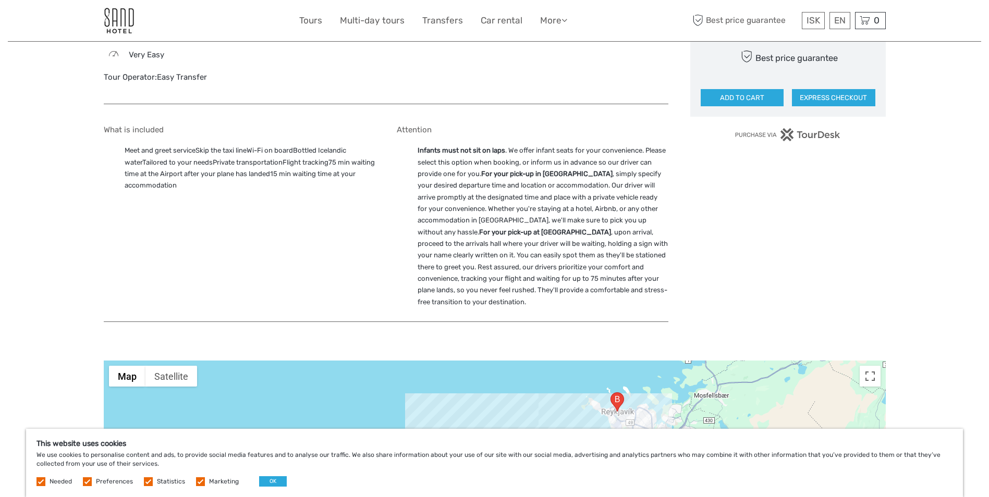
scroll to position [938, 0]
